Goal: Task Accomplishment & Management: Manage account settings

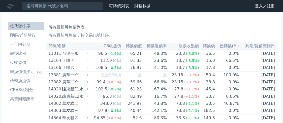
click at [261, 6] on link "登入／註冊" at bounding box center [265, 6] width 28 height 8
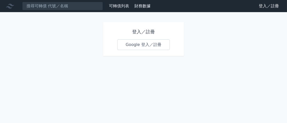
click at [152, 42] on link "Google 登入／註冊" at bounding box center [143, 44] width 52 height 11
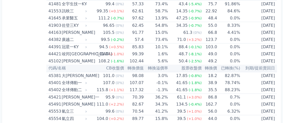
scroll to position [1461, 0]
